Goal: Task Accomplishment & Management: Use online tool/utility

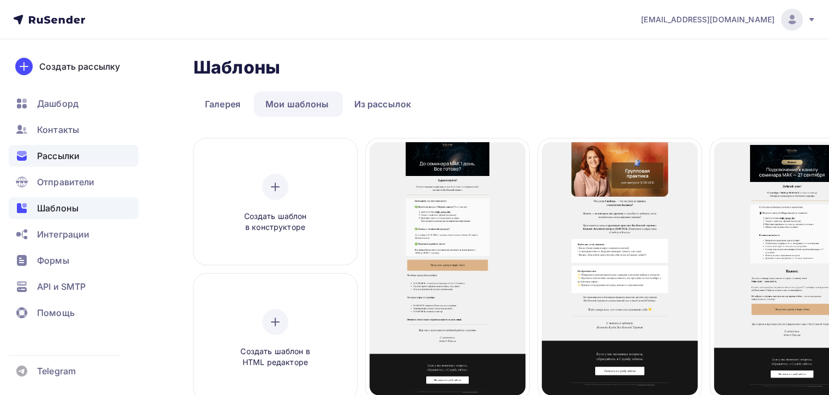
click at [48, 149] on span "Рассылки" at bounding box center [58, 155] width 43 height 13
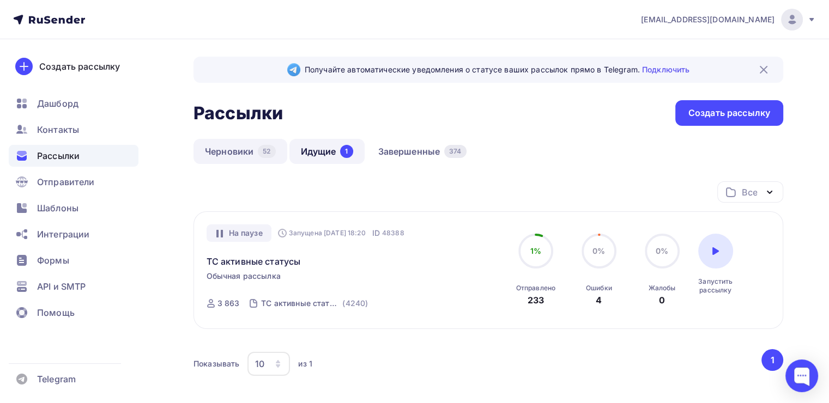
click at [225, 157] on link "Черновики 52" at bounding box center [241, 151] width 94 height 25
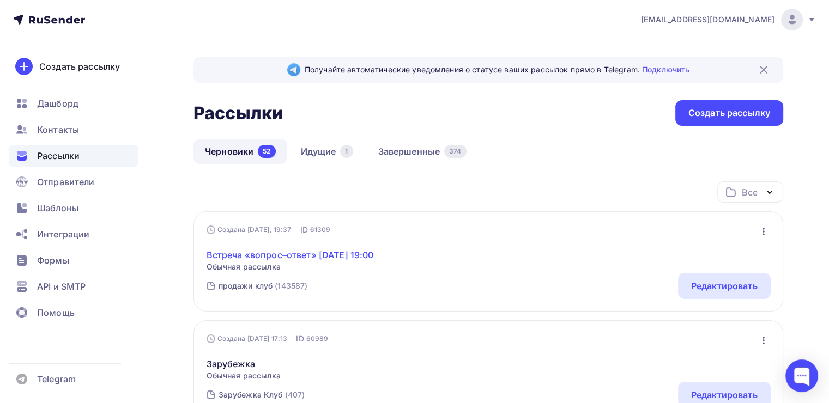
click at [324, 256] on link "Встреча «вопрос–ответ» [DATE] 19:00" at bounding box center [290, 255] width 167 height 13
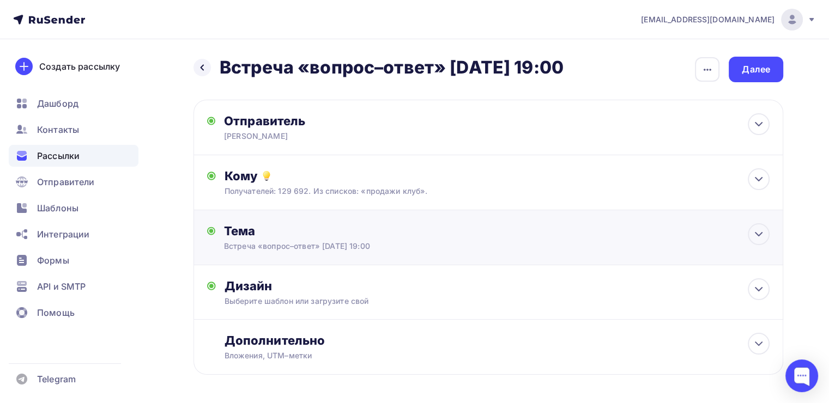
scroll to position [41, 0]
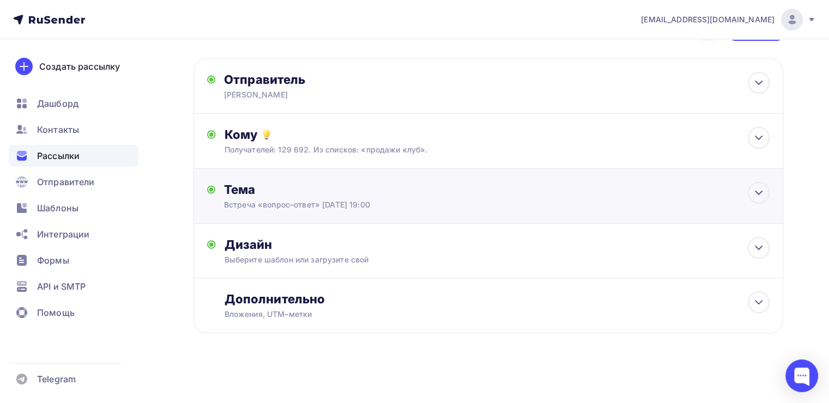
click at [427, 195] on div "Тема" at bounding box center [331, 189] width 215 height 15
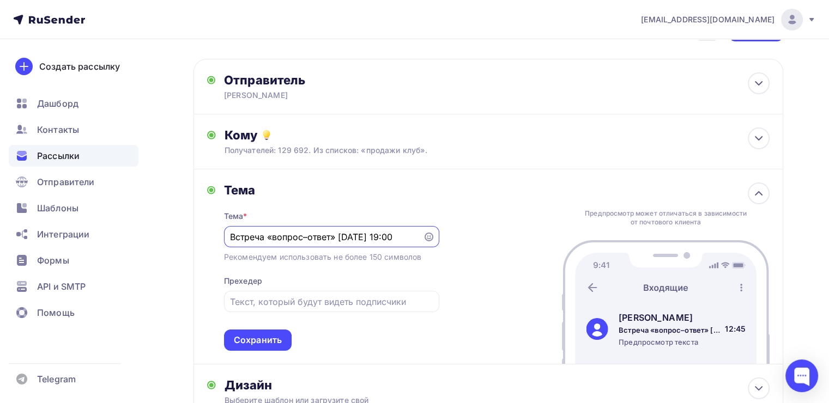
scroll to position [0, 0]
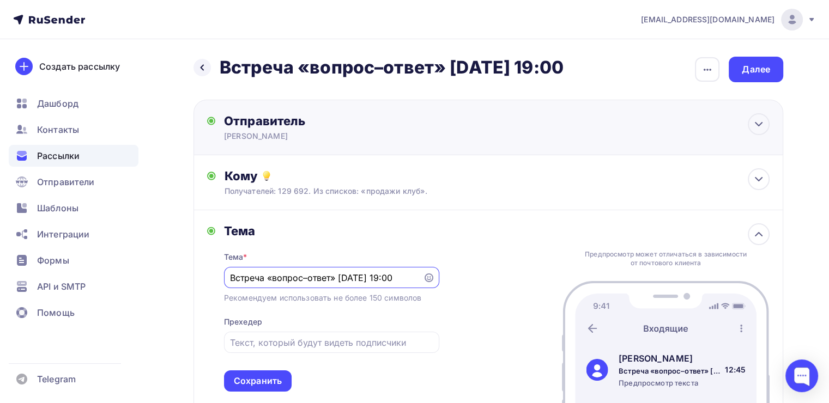
click at [424, 120] on div "Отправитель" at bounding box center [342, 120] width 236 height 15
type input "Леонид Тальпис"
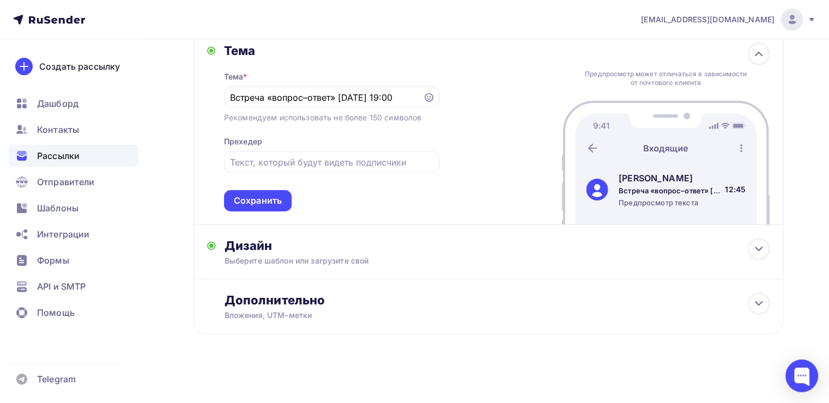
scroll to position [266, 0]
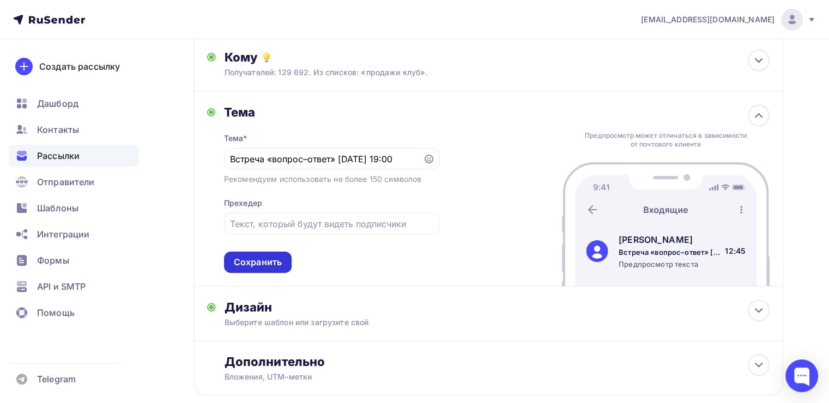
click at [270, 270] on div "Сохранить" at bounding box center [258, 262] width 68 height 21
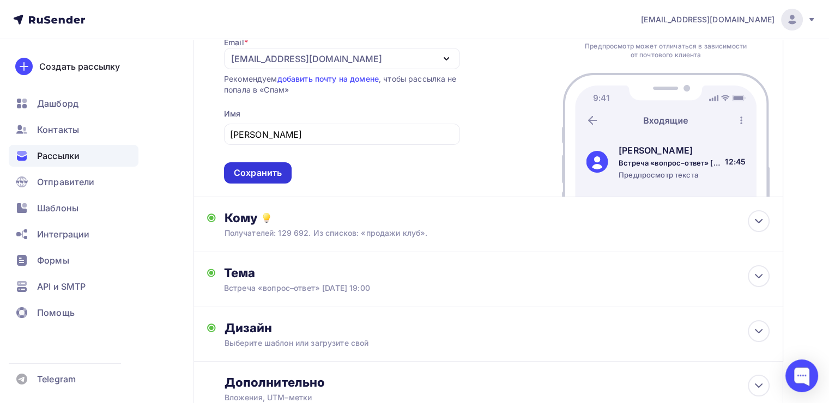
click at [270, 173] on div "Сохранить" at bounding box center [258, 173] width 48 height 13
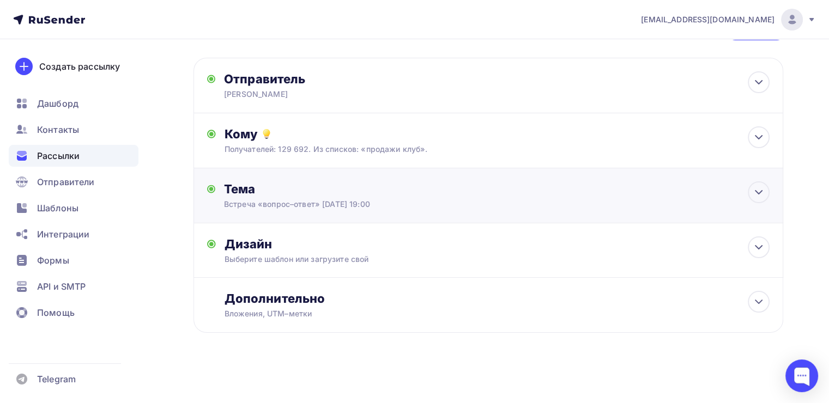
scroll to position [41, 0]
click at [420, 246] on div "Дизайн" at bounding box center [497, 244] width 545 height 15
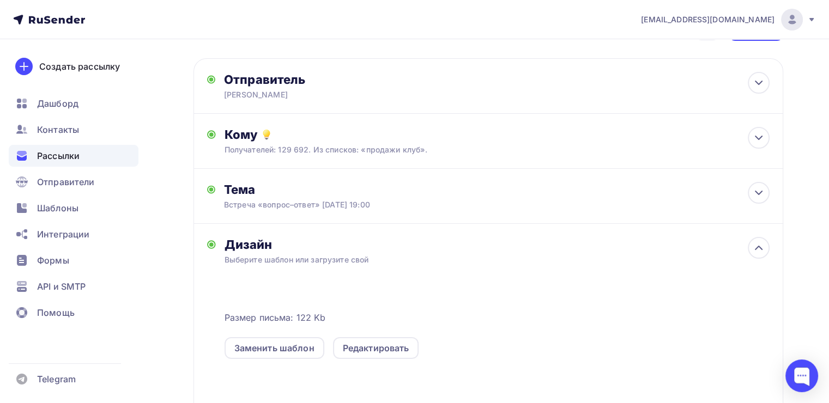
scroll to position [105, 0]
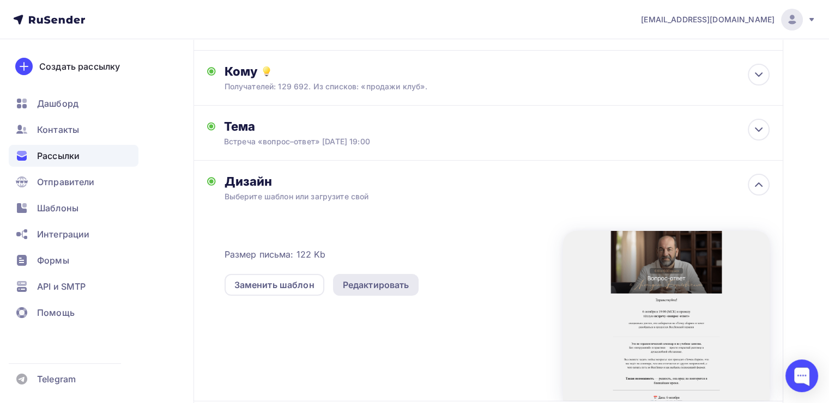
click at [347, 290] on div "Редактировать" at bounding box center [376, 285] width 67 height 13
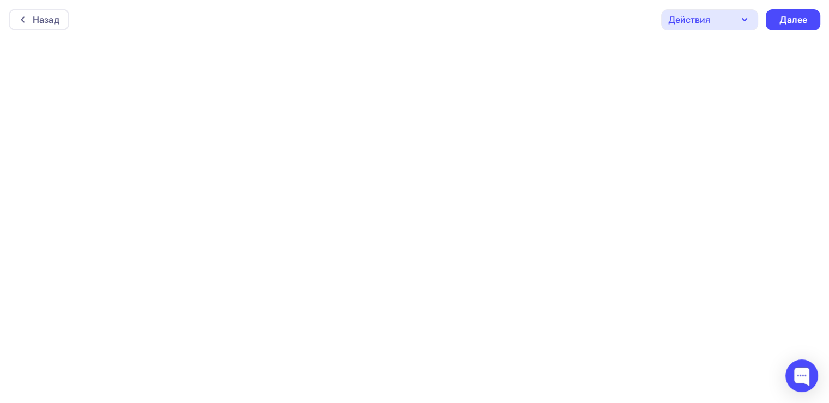
scroll to position [2, 0]
click at [31, 9] on div "Назад" at bounding box center [39, 18] width 61 height 22
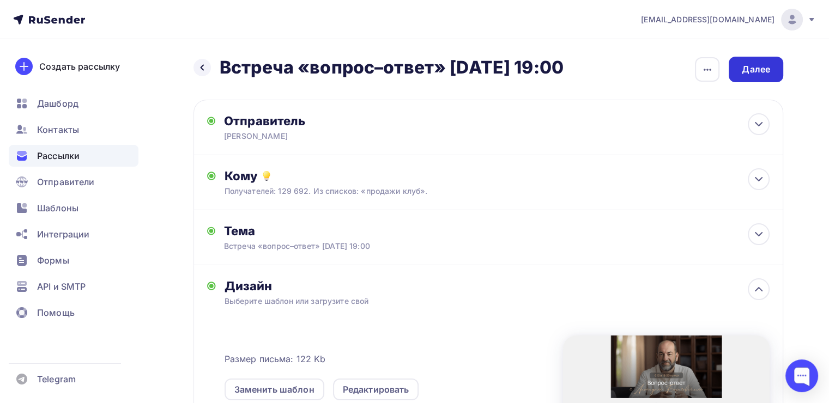
click at [736, 65] on div "Далее" at bounding box center [756, 70] width 55 height 26
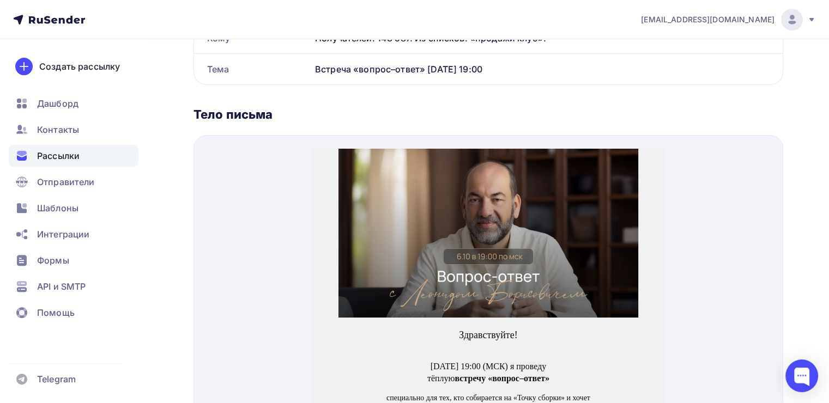
scroll to position [112, 0]
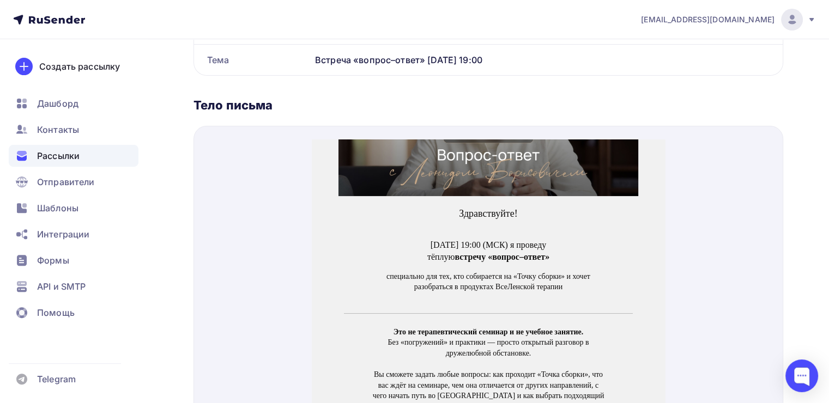
click at [550, 164] on img at bounding box center [489, 98] width 300 height 169
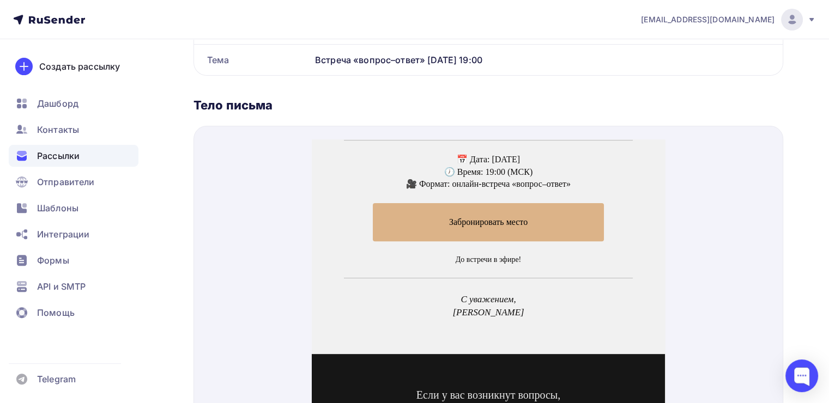
scroll to position [442, 0]
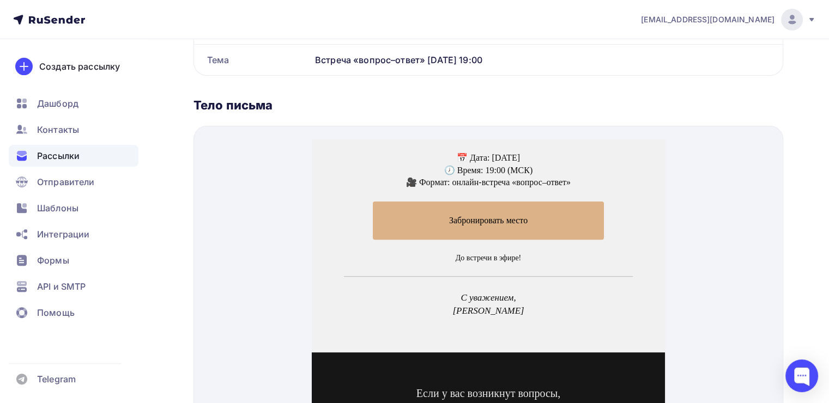
click at [564, 204] on span "Забронировать место" at bounding box center [488, 208] width 231 height 38
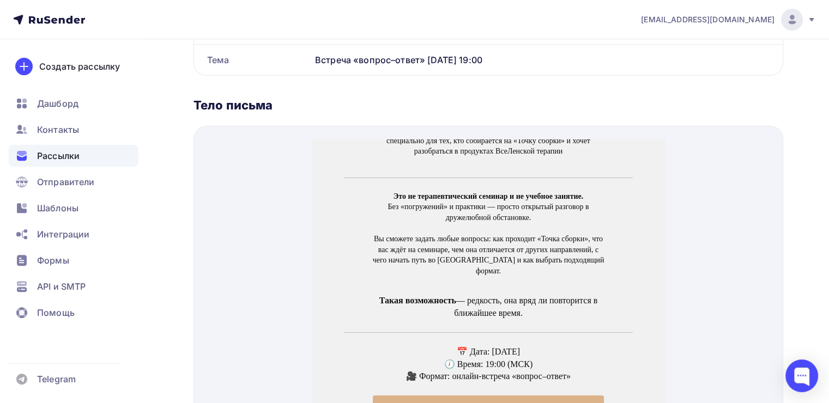
scroll to position [294, 0]
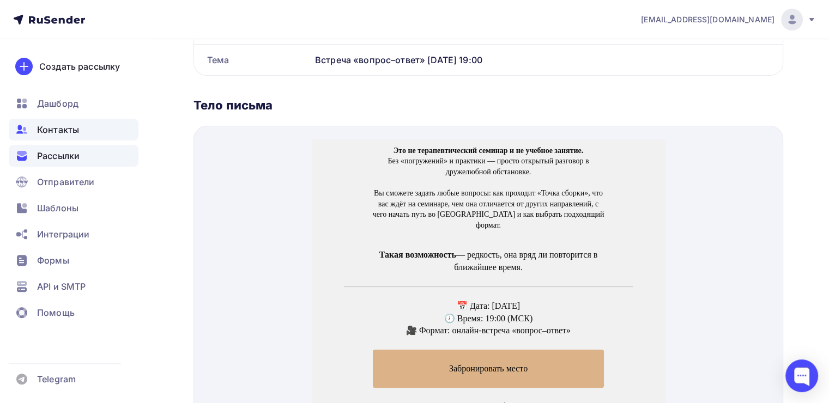
click at [61, 127] on span "Контакты" at bounding box center [58, 129] width 42 height 13
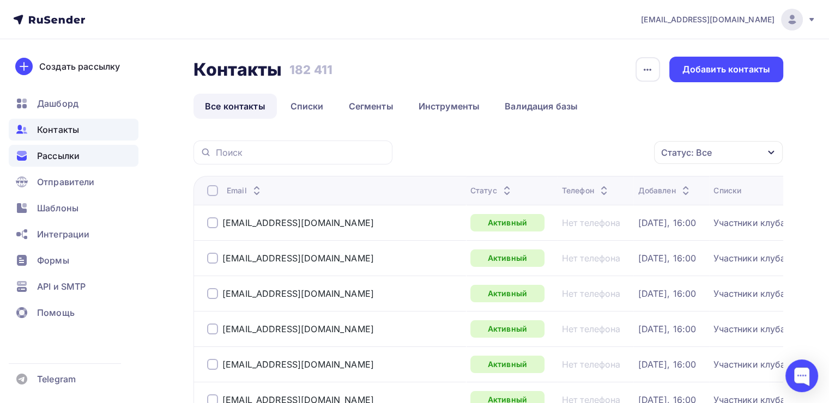
click at [85, 153] on div "Рассылки" at bounding box center [74, 156] width 130 height 22
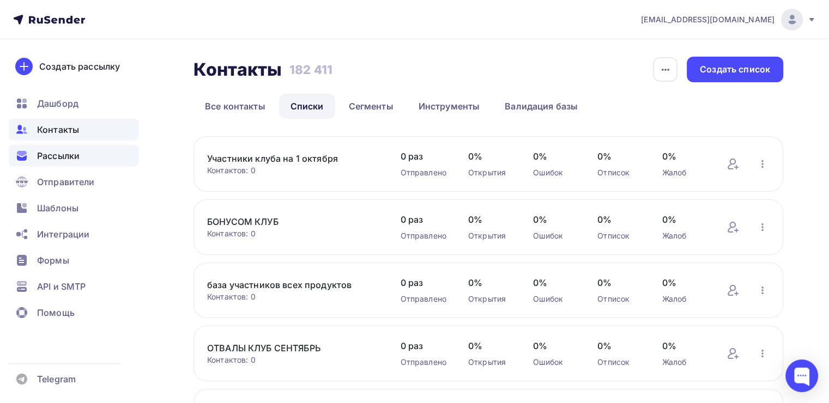
click at [44, 152] on span "Рассылки" at bounding box center [58, 155] width 43 height 13
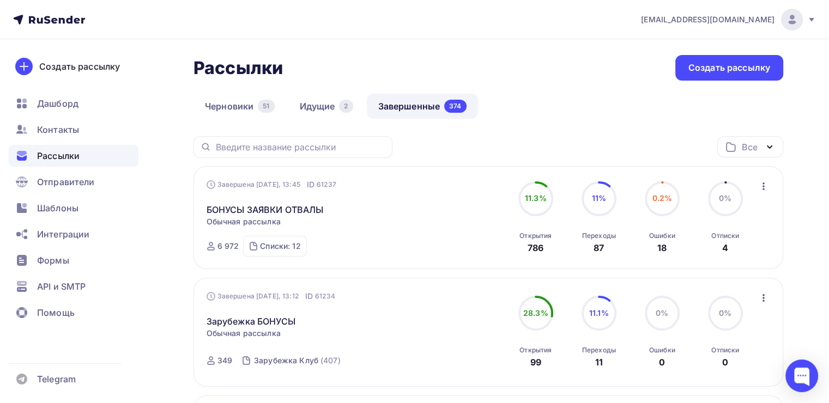
scroll to position [46, 0]
click at [214, 111] on link "Черновики 51" at bounding box center [240, 105] width 93 height 25
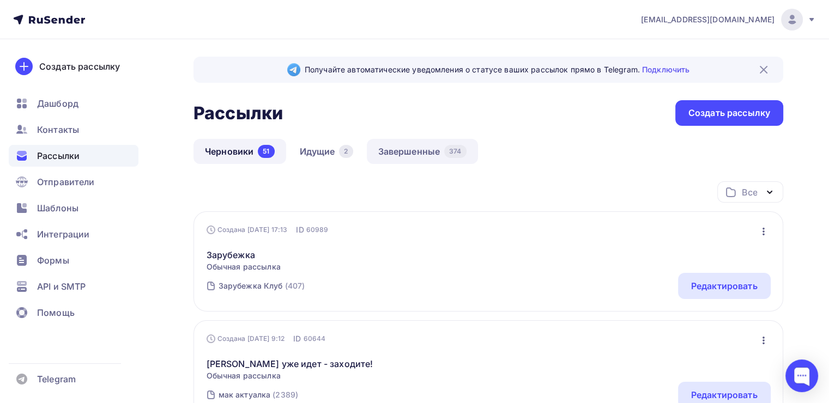
click at [403, 156] on link "Завершенные 374" at bounding box center [422, 151] width 111 height 25
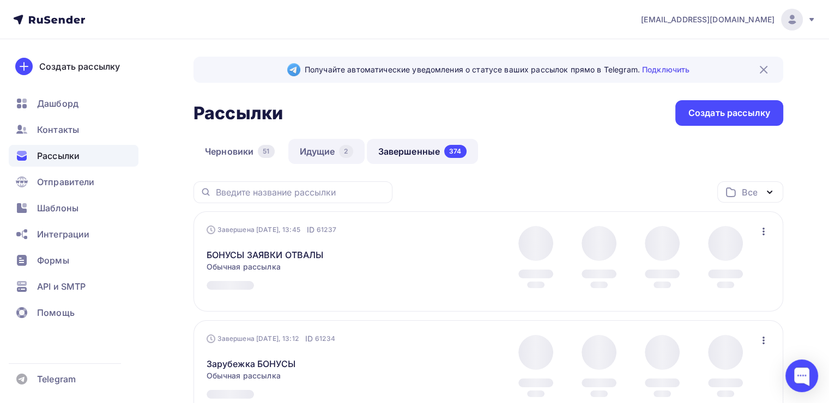
click at [340, 153] on div "2" at bounding box center [346, 151] width 14 height 13
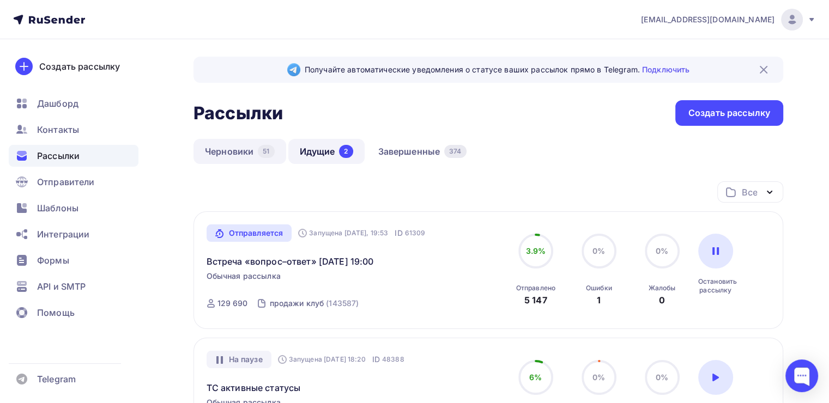
click at [224, 141] on link "Черновики 51" at bounding box center [240, 151] width 93 height 25
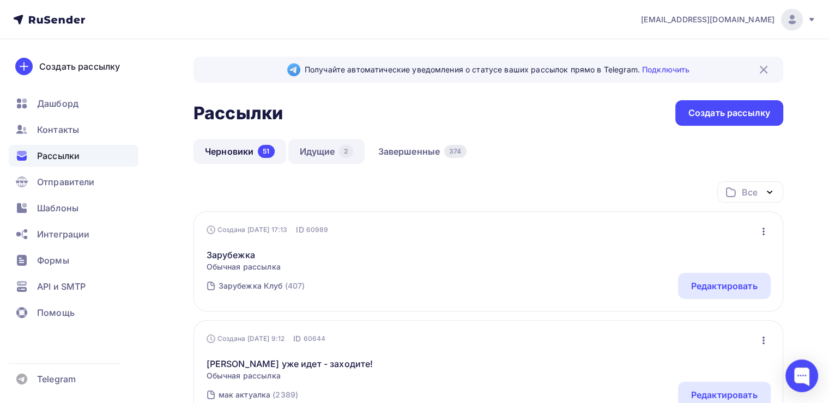
click at [338, 156] on link "Идущие 2" at bounding box center [326, 151] width 76 height 25
